Goal: Transaction & Acquisition: Purchase product/service

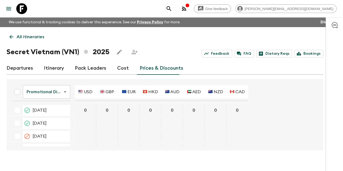
scroll to position [380, 0]
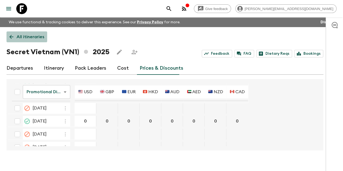
click at [29, 34] on p "All itineraries" at bounding box center [31, 37] width 28 height 7
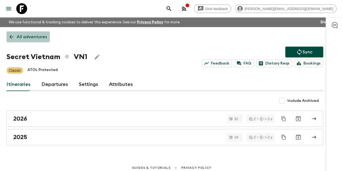
click at [19, 34] on link "All adventures" at bounding box center [28, 36] width 43 height 11
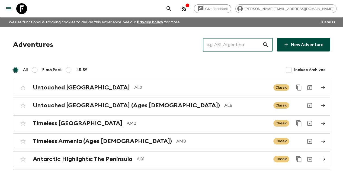
click at [254, 48] on input "text" at bounding box center [232, 44] width 59 height 15
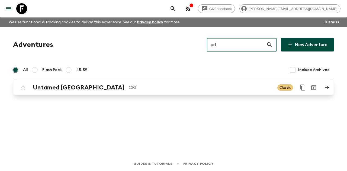
type input "cr1"
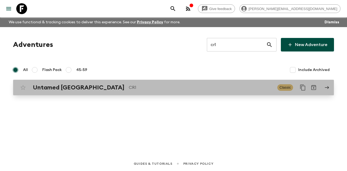
click at [104, 91] on div "Untamed [GEOGRAPHIC_DATA] CR1 Classic" at bounding box center [163, 87] width 291 height 11
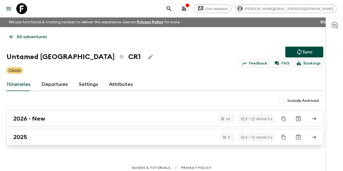
click at [81, 135] on div "2025" at bounding box center [159, 137] width 293 height 7
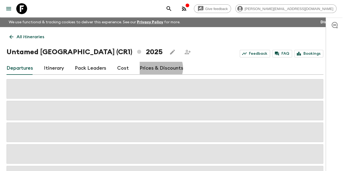
click at [164, 68] on link "Prices & Discounts" at bounding box center [162, 68] width 44 height 13
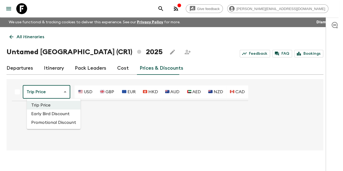
click at [50, 94] on body "Give feedback [PERSON_NAME][EMAIL_ADDRESS][DOMAIN_NAME] We use functional & tra…" at bounding box center [171, 90] width 343 height 180
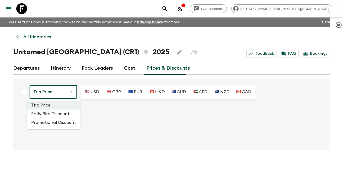
click at [61, 125] on li "Promotional Discount" at bounding box center [54, 122] width 54 height 9
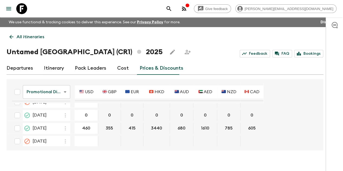
scroll to position [353, 0]
